Goal: Task Accomplishment & Management: Manage account settings

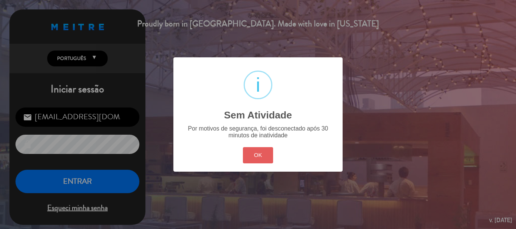
click at [262, 152] on button "OK" at bounding box center [258, 155] width 31 height 16
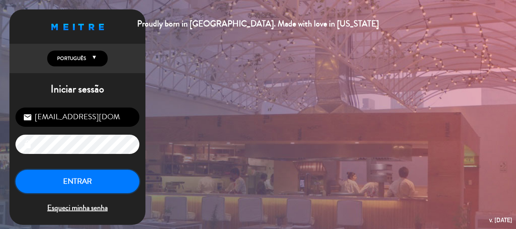
click at [100, 182] on button "ENTRAR" at bounding box center [77, 182] width 124 height 24
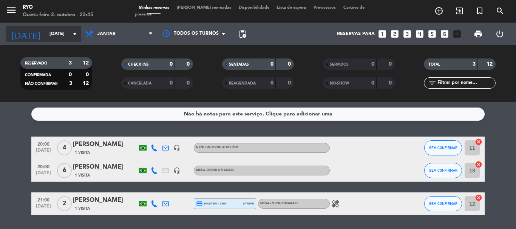
click at [78, 37] on icon "arrow_drop_down" at bounding box center [74, 33] width 9 height 9
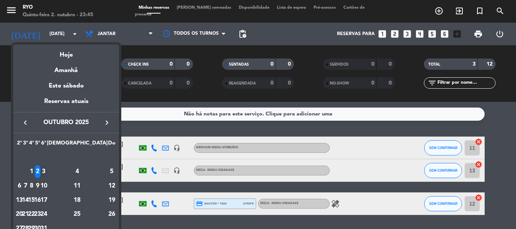
click at [46, 167] on div "3" at bounding box center [44, 171] width 6 height 13
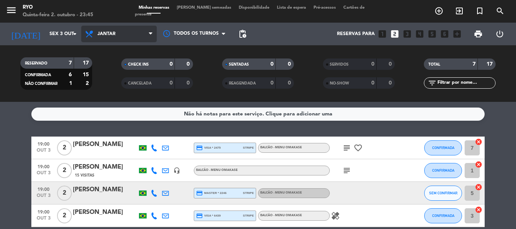
click at [102, 35] on span "Jantar" at bounding box center [106, 33] width 18 height 5
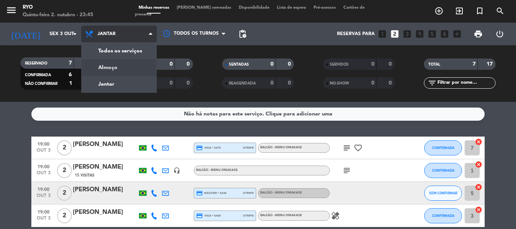
click at [109, 69] on div "menu Ryo Quinta-feira 2. outubro - 23:45 Minhas reservas Mesas semeadas Disponi…" at bounding box center [258, 51] width 516 height 102
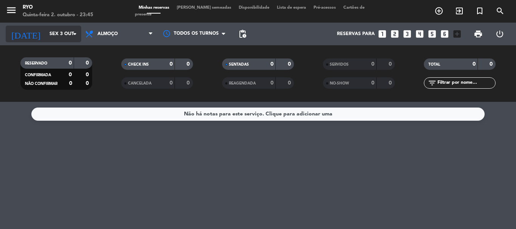
click at [73, 39] on input "Sex 3 out" at bounding box center [78, 34] width 64 height 13
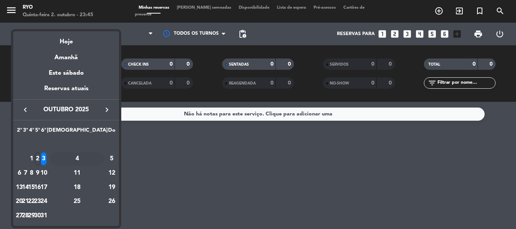
click at [97, 154] on div "4" at bounding box center [77, 159] width 55 height 13
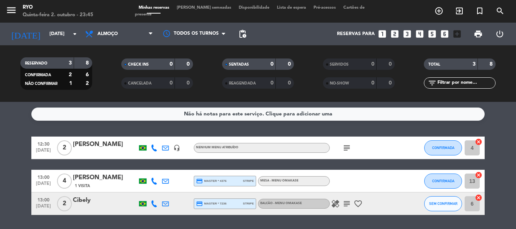
scroll to position [24, 0]
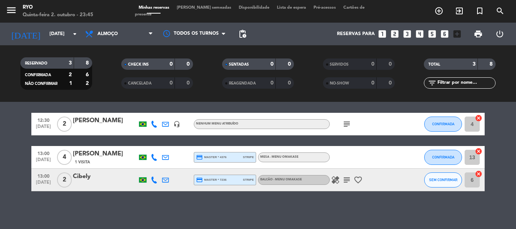
click at [338, 180] on icon "healing" at bounding box center [335, 180] width 9 height 9
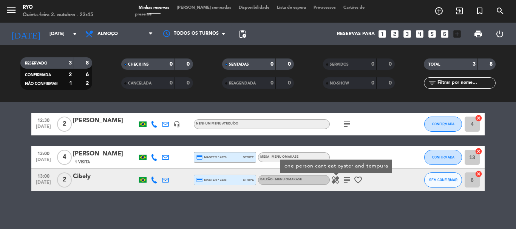
click at [290, 195] on div "Não há notas para este serviço. Clique para adicionar uma 12:30 [DATE] 2 [PERSO…" at bounding box center [258, 165] width 516 height 127
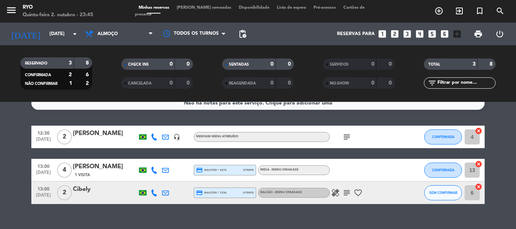
scroll to position [0, 0]
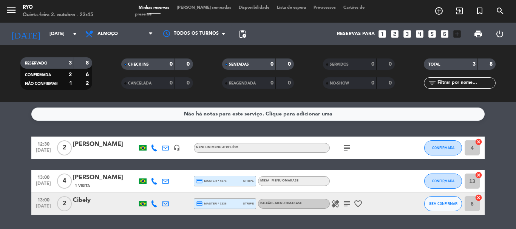
click at [111, 140] on div "[PERSON_NAME]" at bounding box center [105, 145] width 64 height 10
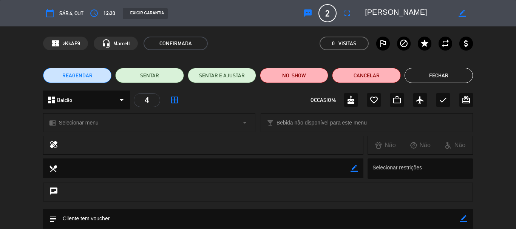
click at [92, 125] on span "Selecionar menu" at bounding box center [79, 123] width 40 height 9
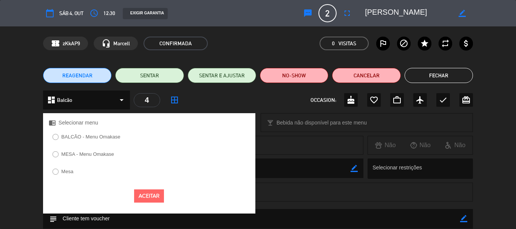
click at [91, 133] on label "BALCÃO - Menu Omakase" at bounding box center [87, 138] width 76 height 12
click at [151, 193] on button "Aceitar" at bounding box center [149, 196] width 30 height 13
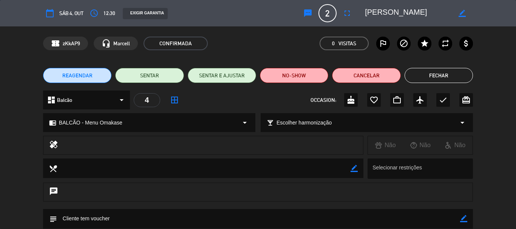
click at [428, 74] on button "Fechar" at bounding box center [438, 75] width 68 height 15
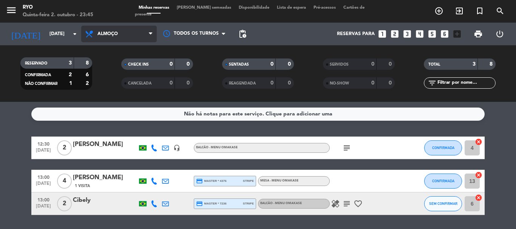
click at [117, 34] on span "Almoço" at bounding box center [107, 33] width 20 height 5
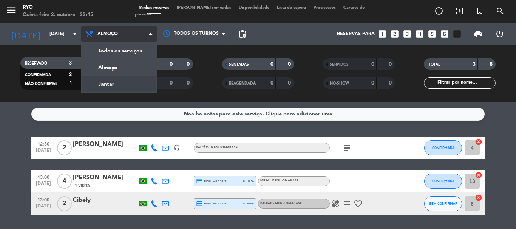
click at [115, 84] on div "menu Ryo Quinta-feira 2. outubro - 23:45 Minhas reservas Mesas semeadas Disponi…" at bounding box center [258, 51] width 516 height 102
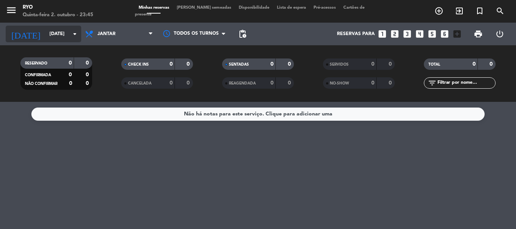
click at [71, 39] on input "[DATE]" at bounding box center [78, 34] width 64 height 13
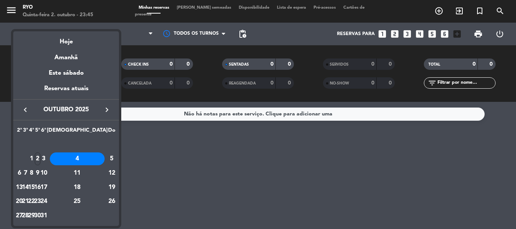
click at [146, 149] on div at bounding box center [258, 114] width 516 height 229
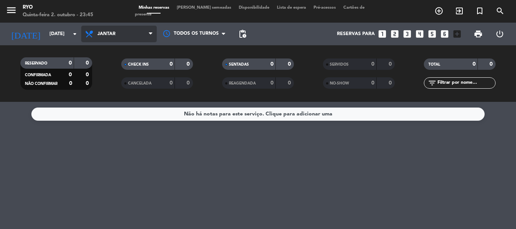
click at [92, 41] on span "Jantar" at bounding box center [119, 34] width 76 height 17
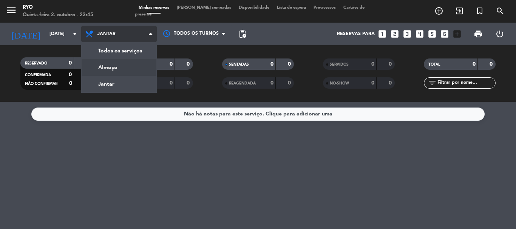
click at [102, 65] on div "menu Ryo Quinta-feira 2. outubro - 23:45 Minhas reservas Mesas semeadas Disponi…" at bounding box center [258, 51] width 516 height 102
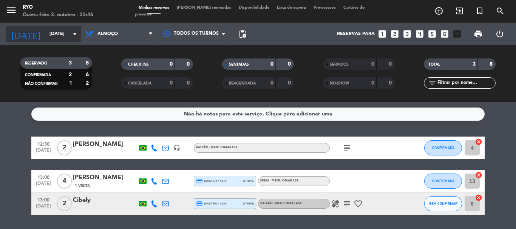
click at [72, 36] on icon "arrow_drop_down" at bounding box center [74, 33] width 9 height 9
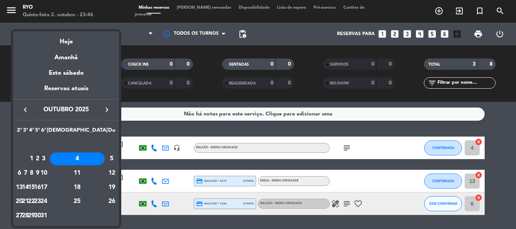
click at [46, 159] on div "3" at bounding box center [44, 159] width 6 height 13
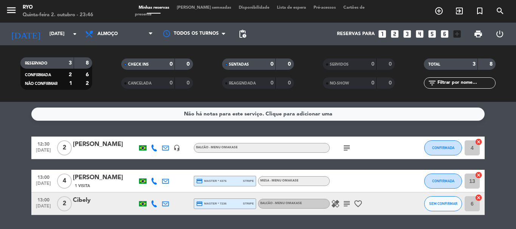
type input "Sex 3 out"
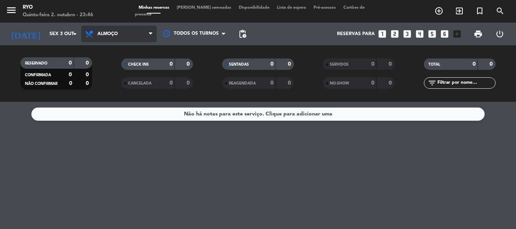
click at [113, 34] on span "Almoço" at bounding box center [107, 33] width 20 height 5
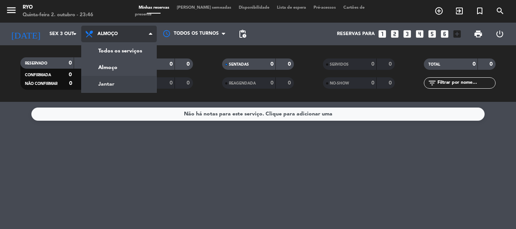
click at [116, 81] on div "menu Ryo Quinta-feira 2. outubro - 23:46 Minhas reservas Mesas semeadas Disponi…" at bounding box center [258, 51] width 516 height 102
